Goal: Find contact information: Find contact information

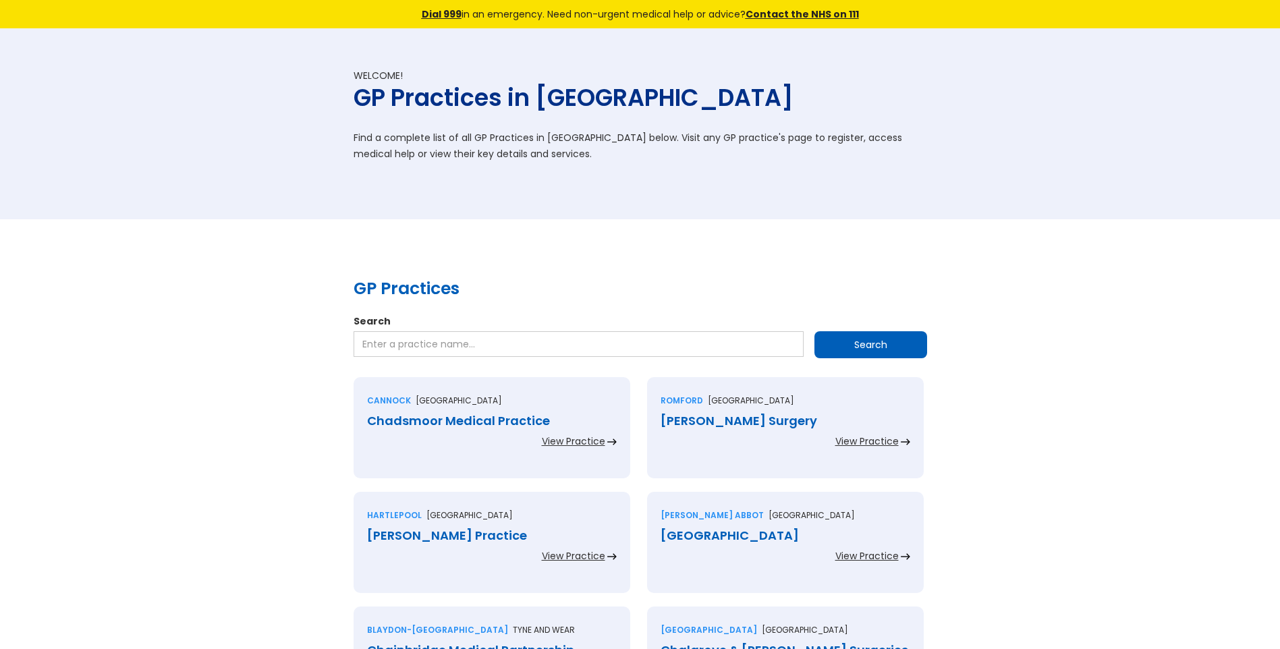
click at [512, 424] on div "Chadsmoor Medical Practice" at bounding box center [492, 420] width 250 height 13
click at [790, 425] on div "Chadwell Heath Surgery" at bounding box center [786, 420] width 250 height 13
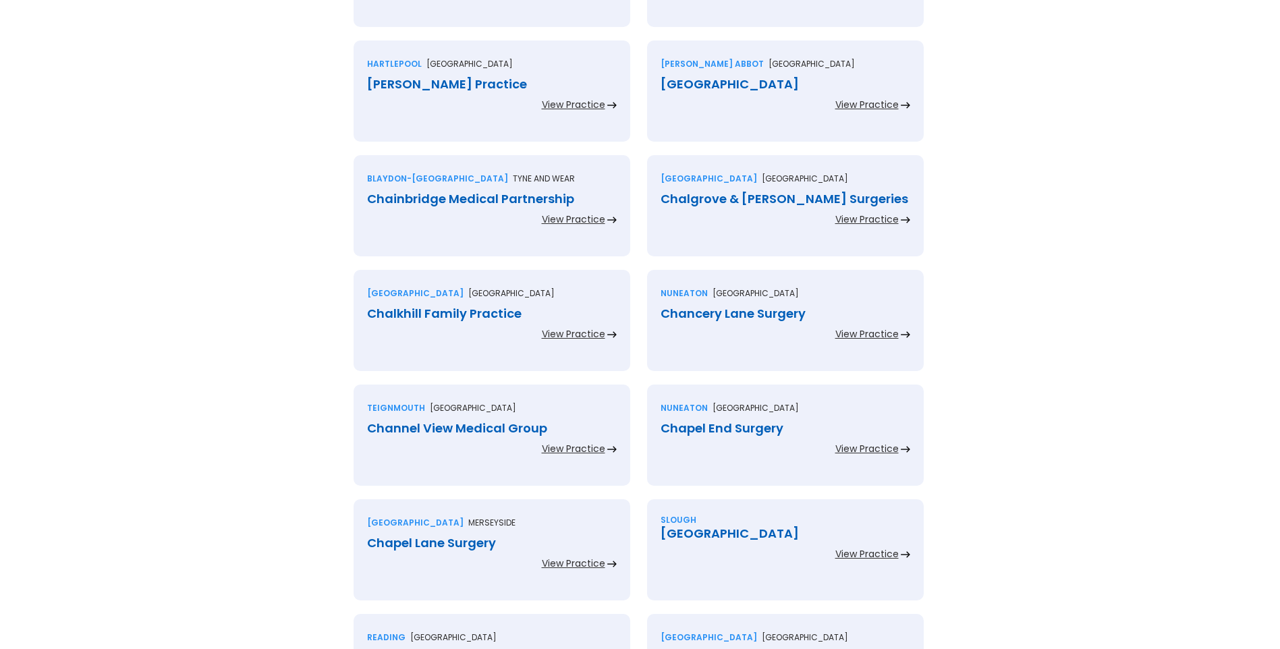
scroll to position [472, 0]
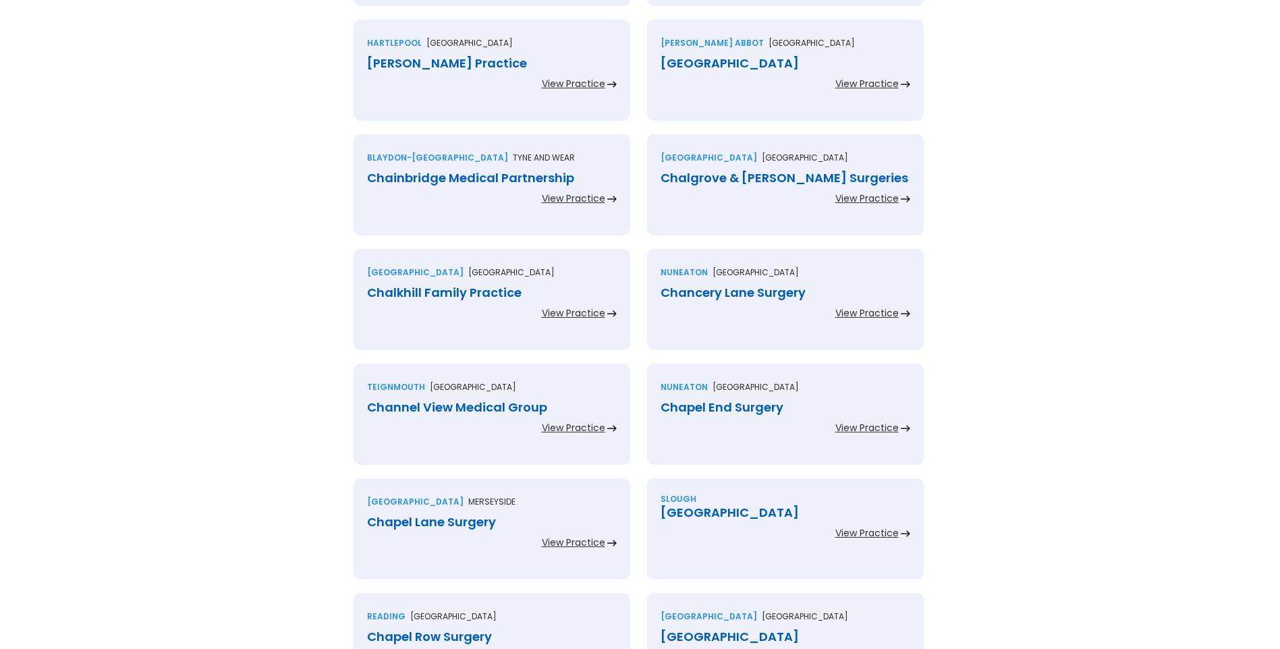
click at [462, 66] on div "Chadwick Practice" at bounding box center [492, 63] width 250 height 13
click at [696, 63] on div "Chagford Health Centre" at bounding box center [786, 63] width 250 height 13
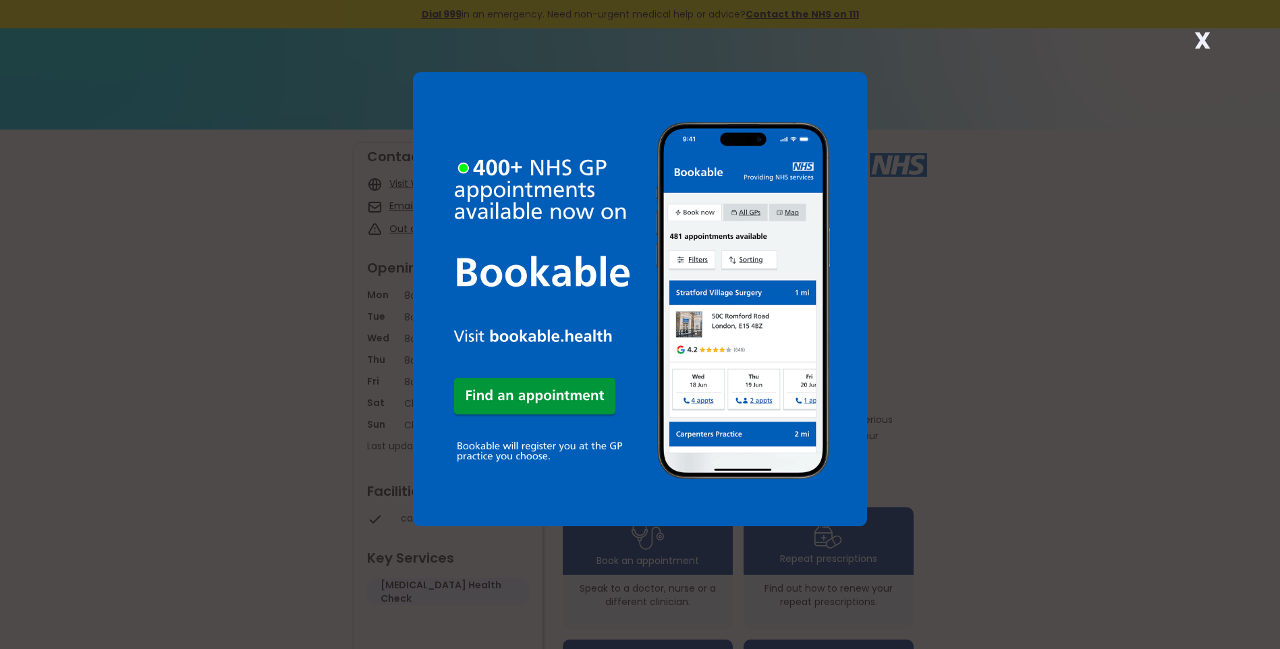
drag, startPoint x: 1202, startPoint y: 36, endPoint x: 1193, endPoint y: 47, distance: 14.3
click at [1200, 39] on strong "X" at bounding box center [1203, 40] width 16 height 32
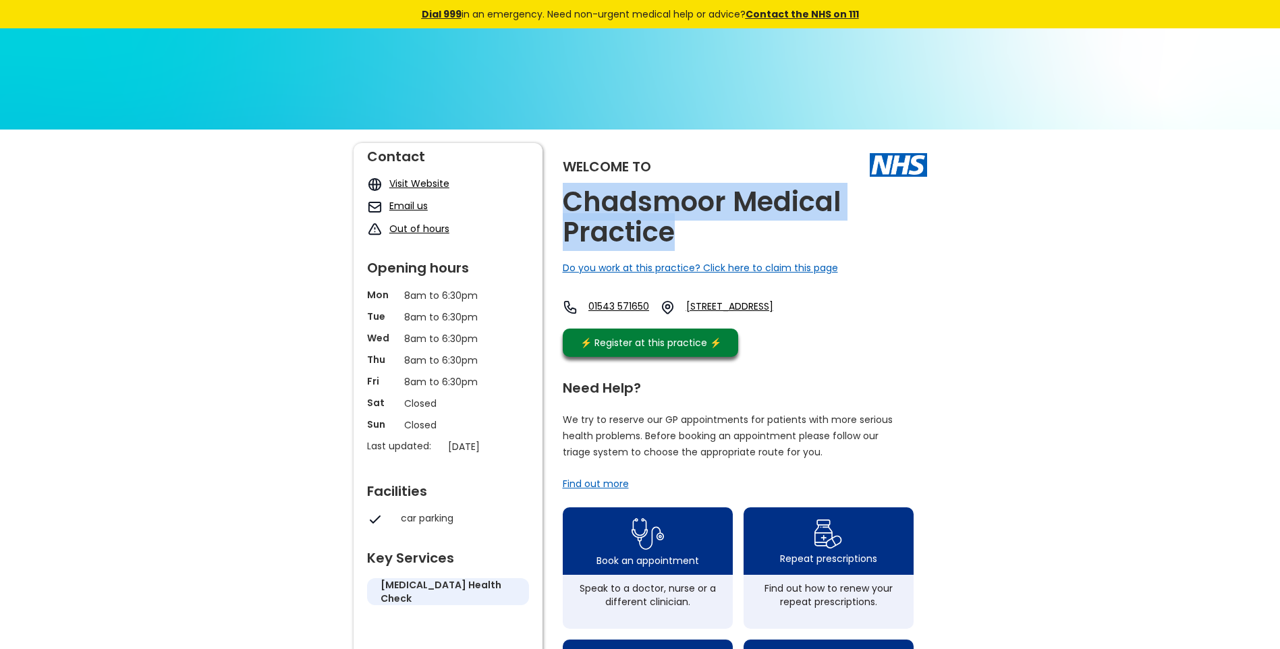
drag, startPoint x: 666, startPoint y: 234, endPoint x: 559, endPoint y: 207, distance: 110.0
click at [559, 207] on div "Welcome to Chadsmoor Medical Practice Do you work at this practice? Click here …" at bounding box center [641, 652] width 574 height 1019
copy h2 "Chadsmoor Medical Practice"
click at [808, 308] on link "45 Princess Street, Chadsmoor, Cannock, Staffordshire, Ws11 5jt, England" at bounding box center [746, 308] width 121 height 16
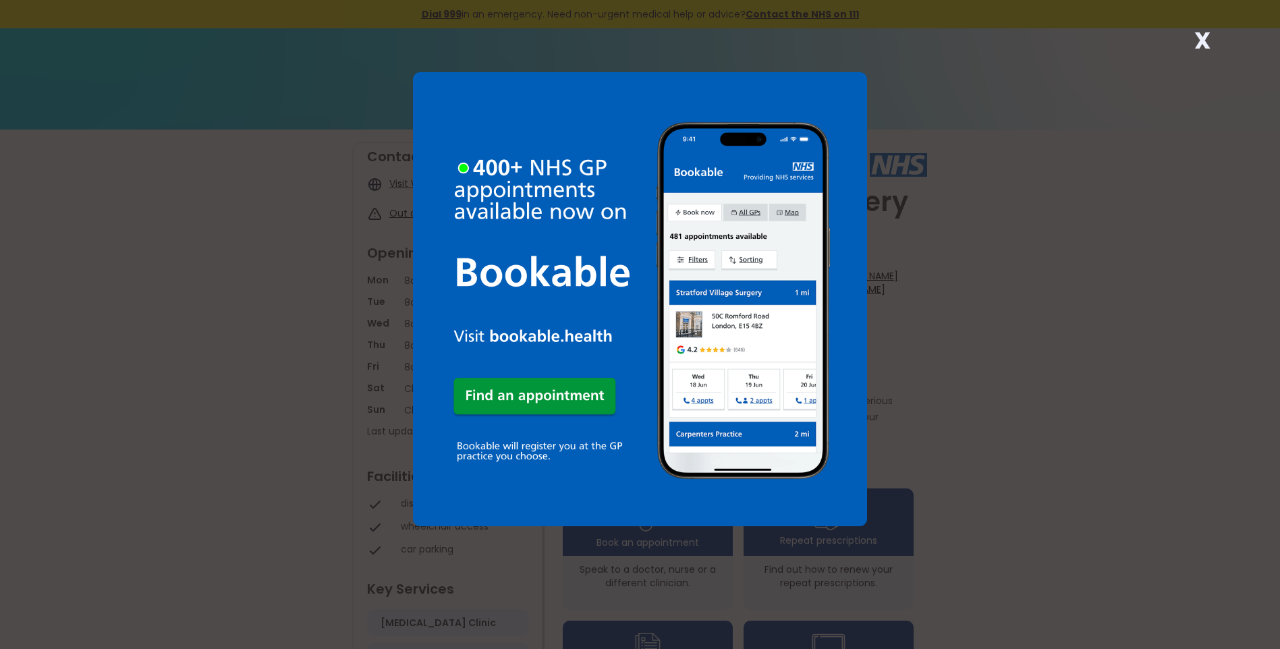
click at [1200, 37] on strong "X" at bounding box center [1203, 40] width 16 height 32
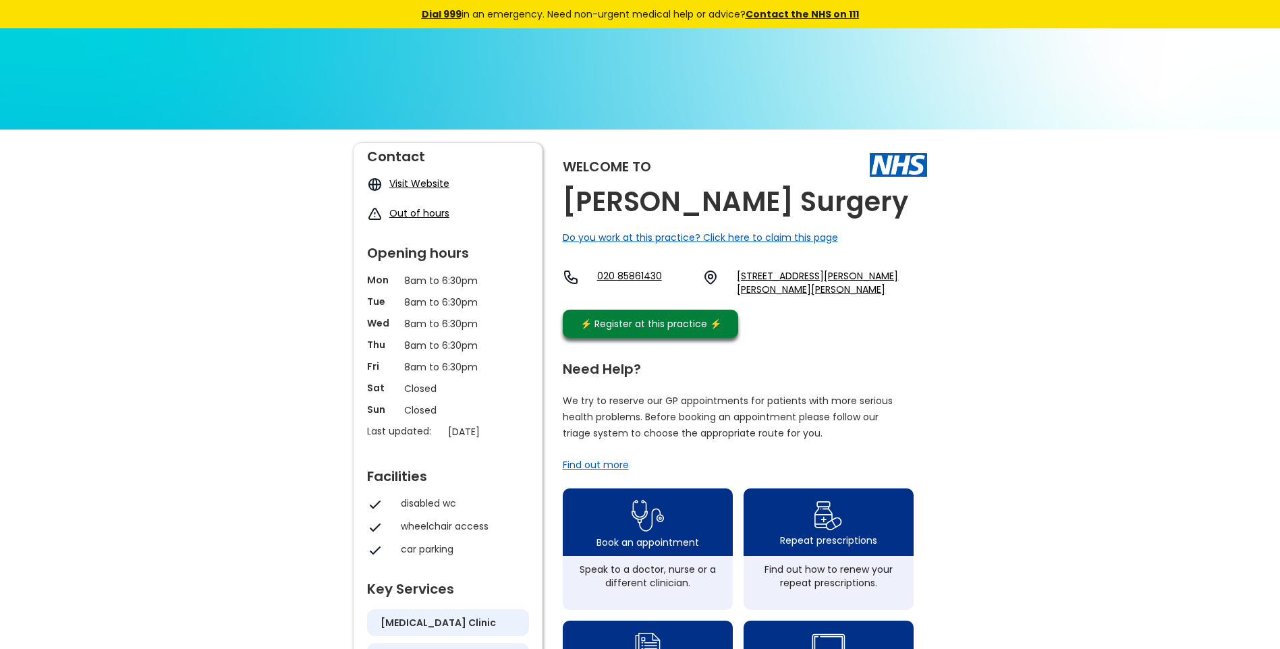
drag, startPoint x: 904, startPoint y: 207, endPoint x: 555, endPoint y: 207, distance: 349.0
click at [555, 207] on div "Welcome to Chadwell Heath Surgery Do you work at this practice? Click here to c…" at bounding box center [641, 643] width 574 height 1000
copy h2 "Chadwell Heath Surgery"
click at [794, 273] on link "72-74 Chadwell Heath Lane, Chadwell Heath, Romford, Essex, Rm6 4af, England" at bounding box center [832, 282] width 190 height 27
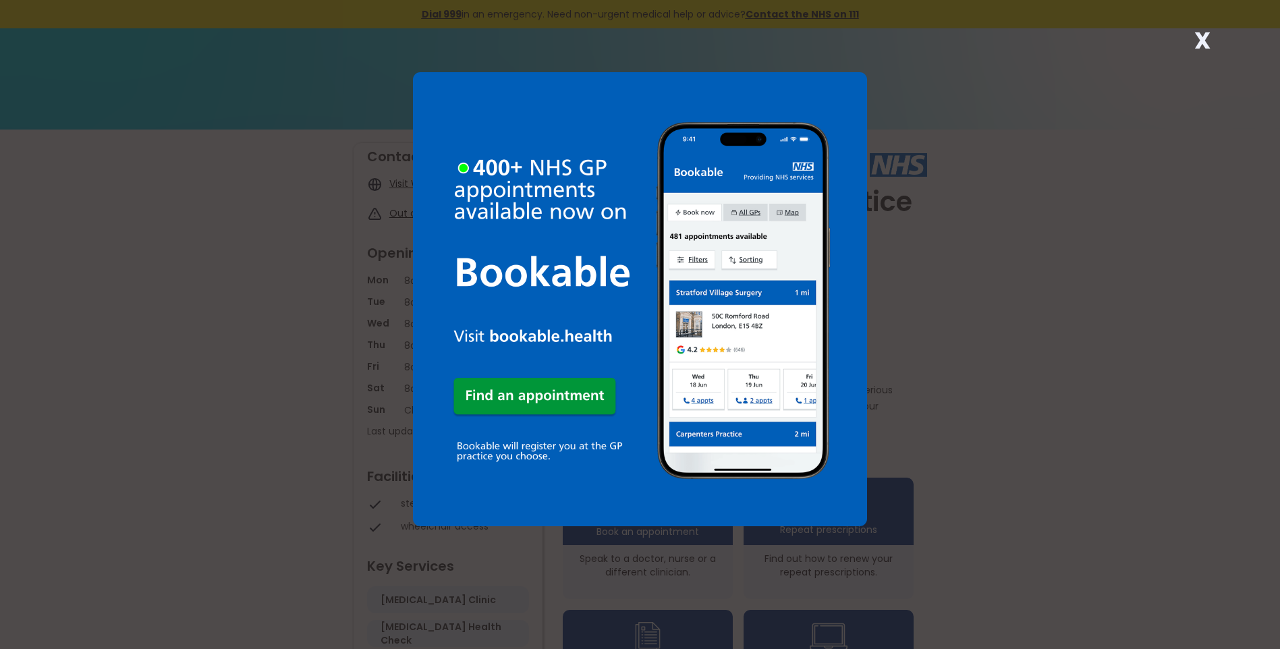
click at [1199, 37] on strong "X" at bounding box center [1203, 40] width 16 height 32
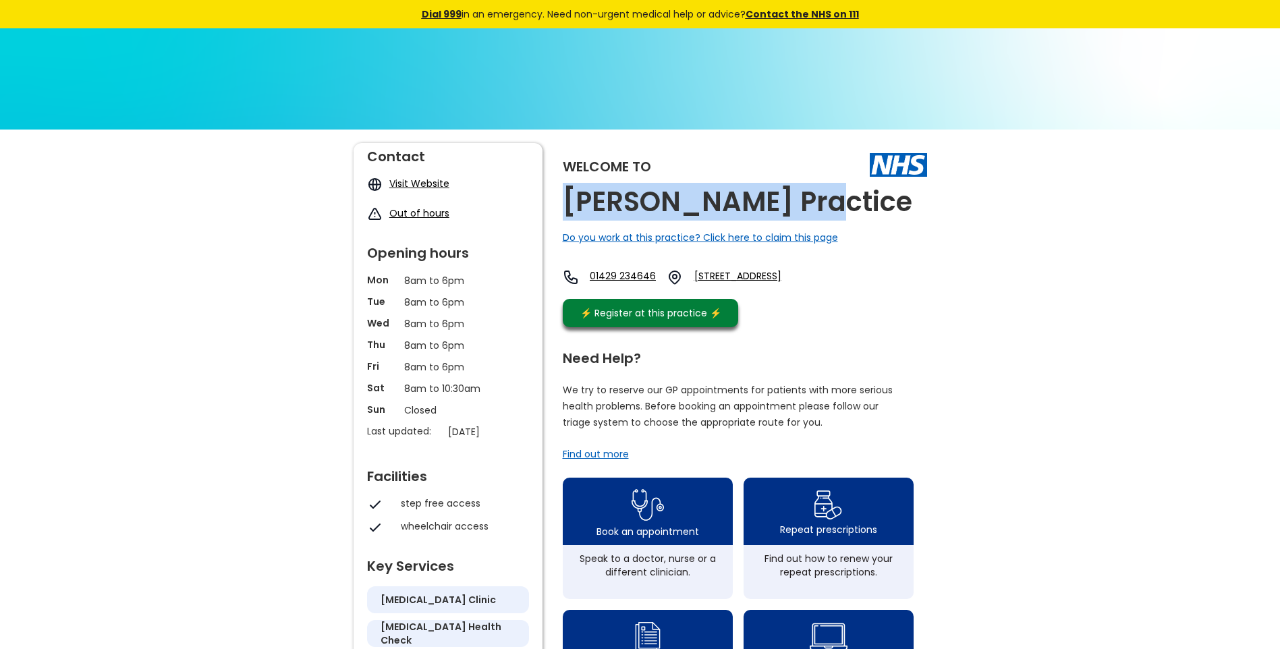
drag, startPoint x: 813, startPoint y: 211, endPoint x: 564, endPoint y: 209, distance: 249.7
click at [564, 209] on div "Welcome to Chadwick Practice Do you work at this practice? Click here to claim …" at bounding box center [745, 238] width 364 height 191
copy h2 "Chadwick Practice"
click at [775, 274] on link "Park Road, Hartlepool, Cleveland, Ts24 7pw, England" at bounding box center [761, 277] width 132 height 16
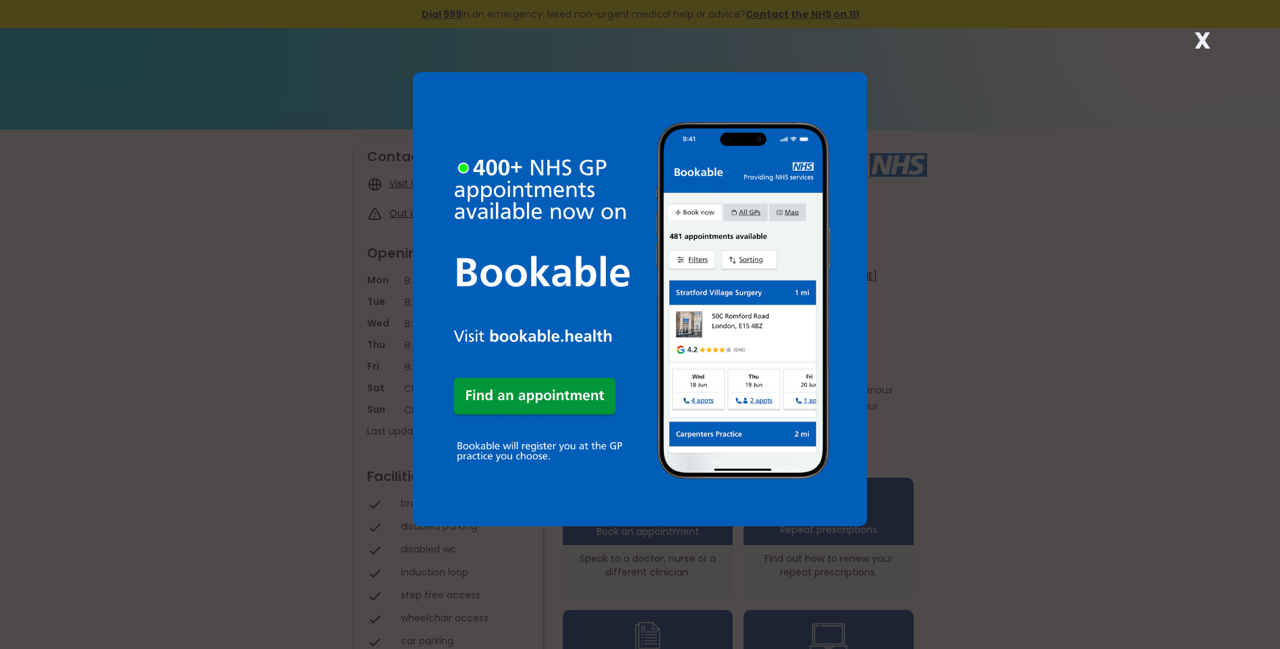
click at [1202, 40] on strong "X" at bounding box center [1203, 40] width 16 height 32
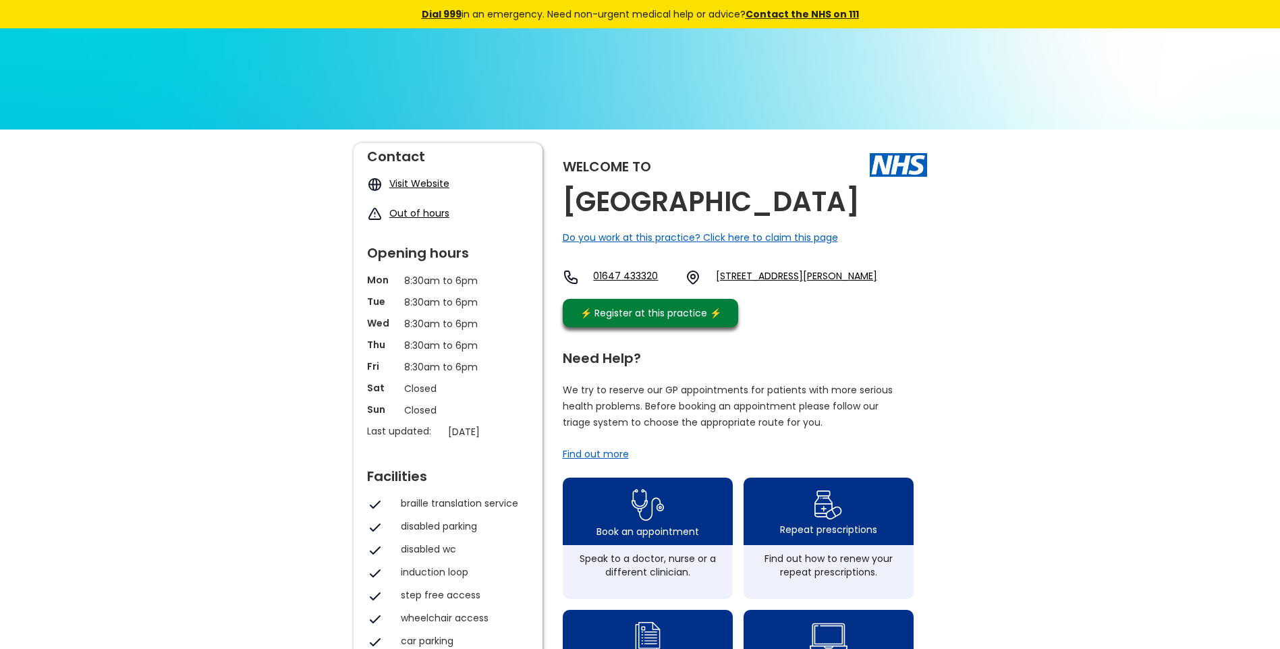
drag, startPoint x: 849, startPoint y: 212, endPoint x: 560, endPoint y: 203, distance: 289.7
click at [560, 203] on div "Welcome to [GEOGRAPHIC_DATA] Do you work at this practice? Click here to claim …" at bounding box center [641, 637] width 574 height 989
click at [766, 273] on link "[STREET_ADDRESS][PERSON_NAME]" at bounding box center [796, 277] width 161 height 16
